Goal: Information Seeking & Learning: Understand process/instructions

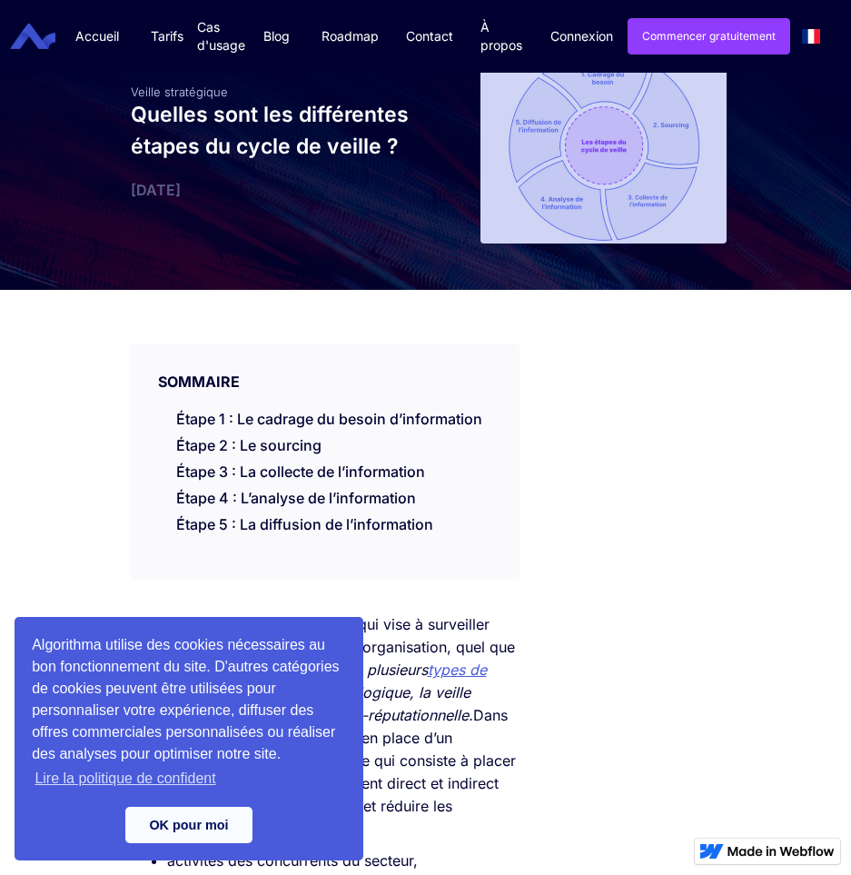
scroll to position [91, 0]
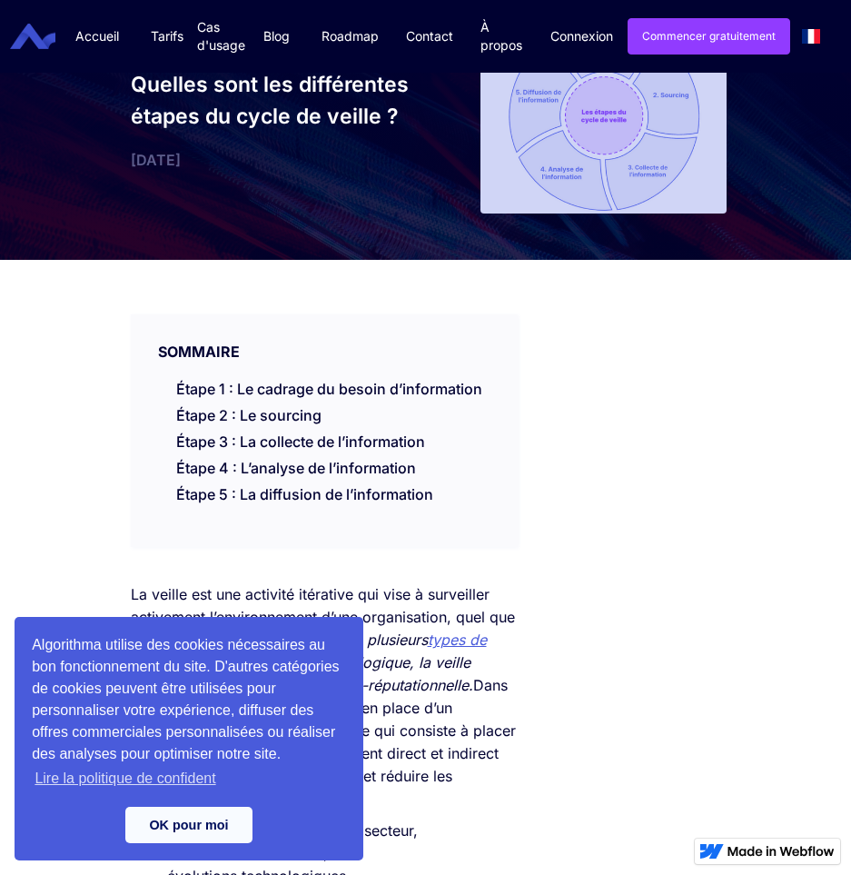
click at [186, 821] on link "OK pour moi" at bounding box center [188, 825] width 127 height 36
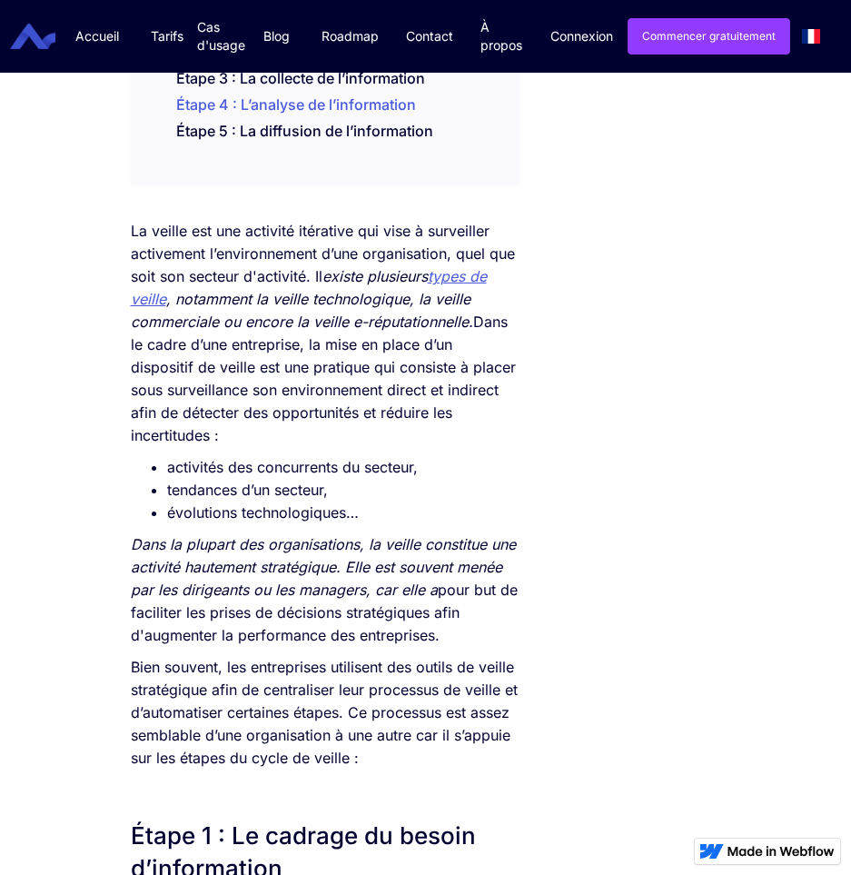
scroll to position [0, 0]
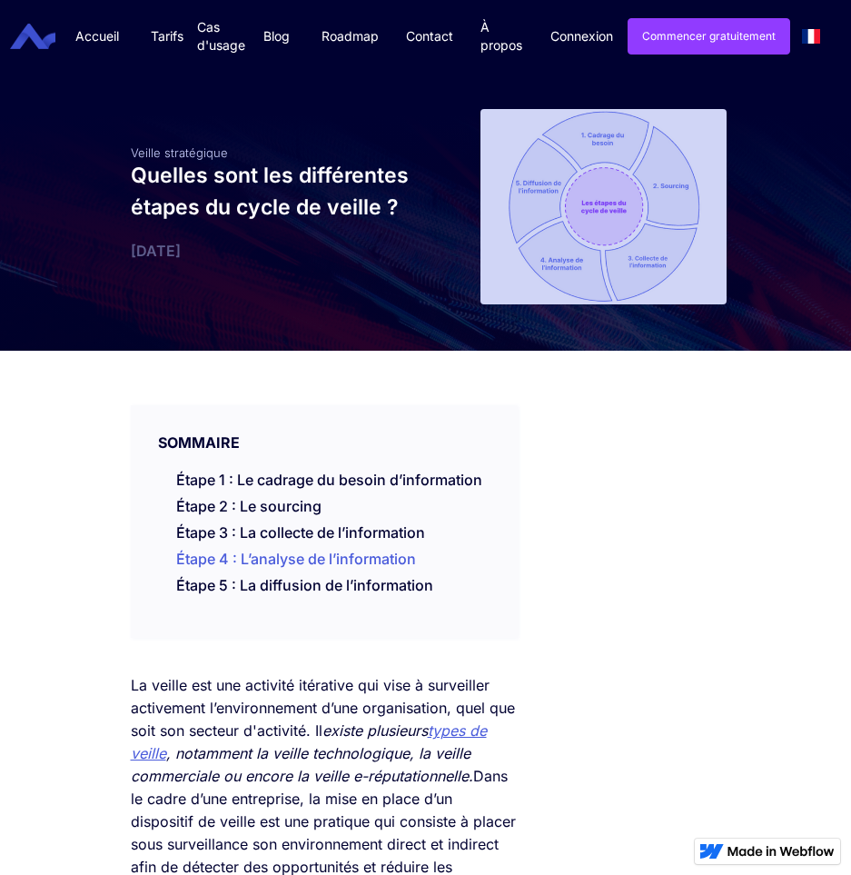
click at [296, 555] on link "Étape 4 : L’analyse de l’information" at bounding box center [296, 559] width 240 height 18
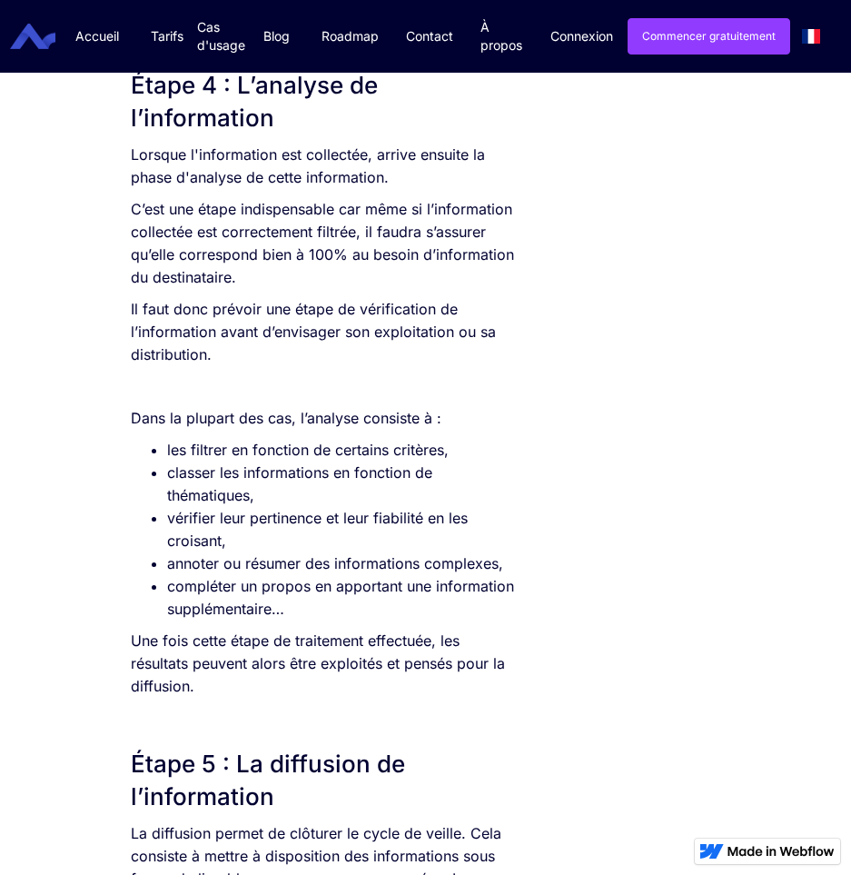
scroll to position [4578, 0]
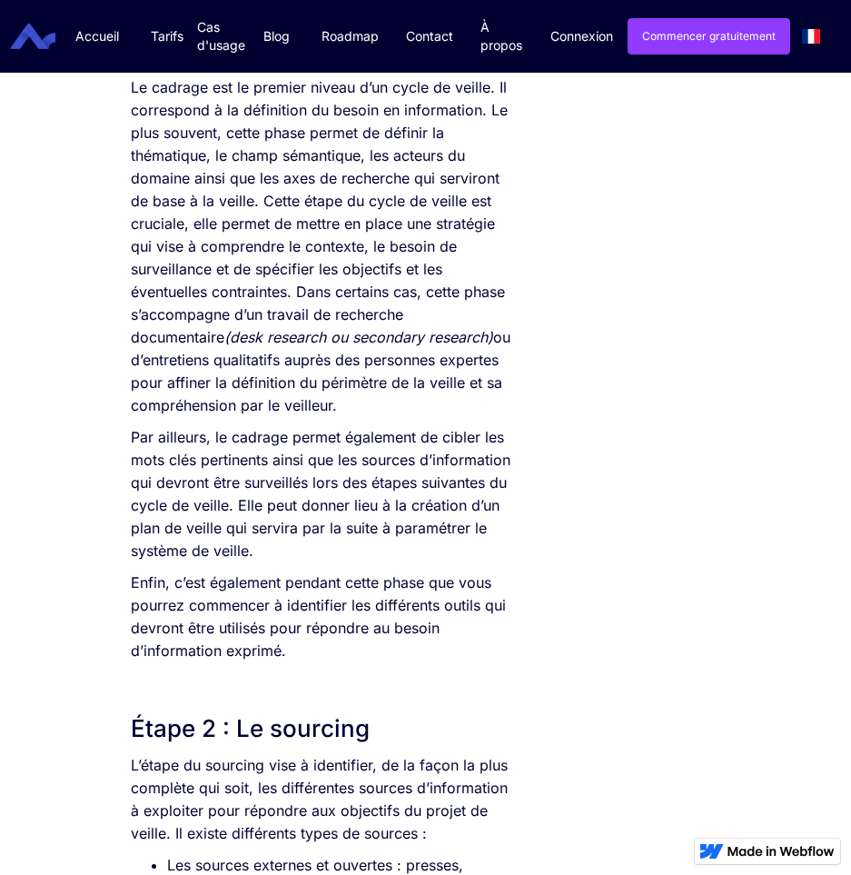
scroll to position [1726, 0]
